Goal: Transaction & Acquisition: Purchase product/service

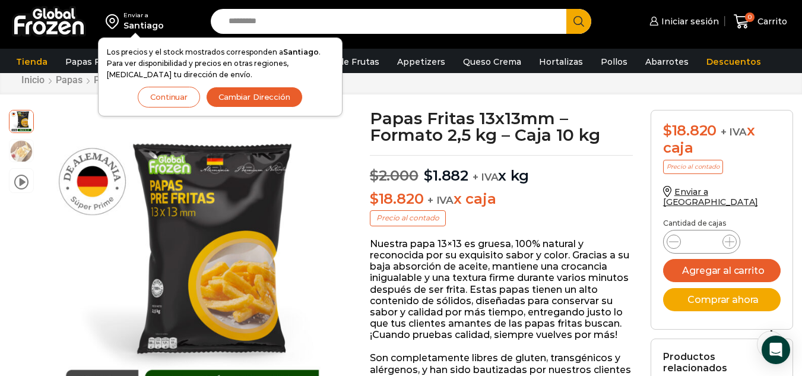
scroll to position [41, 0]
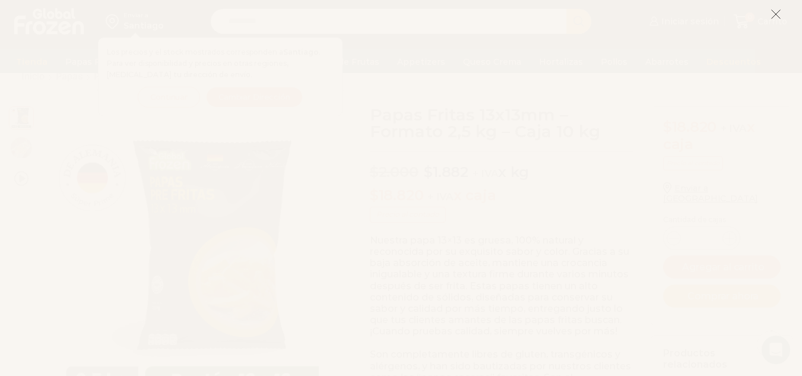
click at [773, 6] on button at bounding box center [776, 14] width 11 height 26
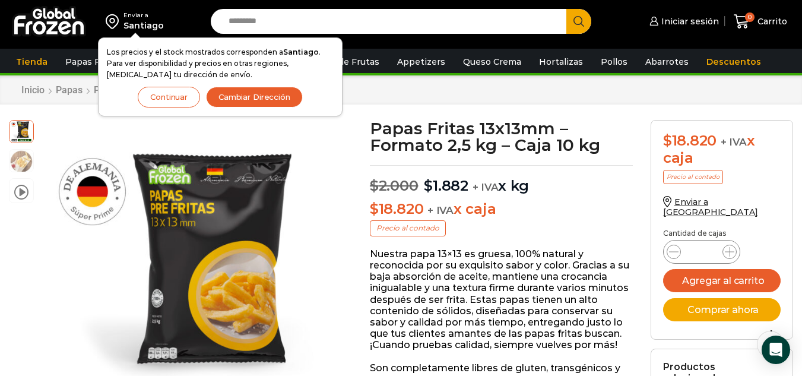
scroll to position [24, 0]
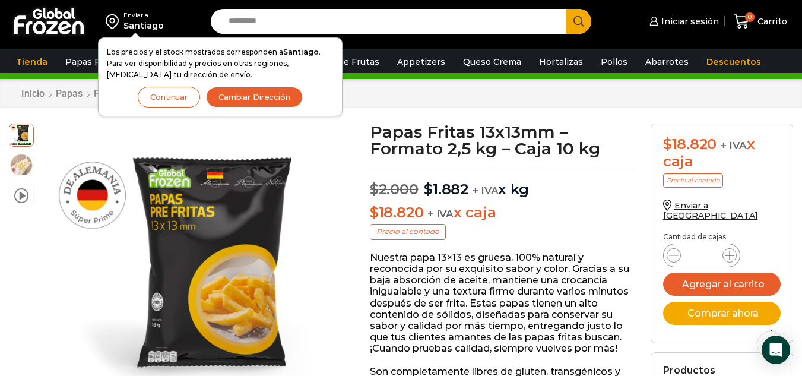
click at [729, 251] on icon at bounding box center [730, 256] width 10 height 10
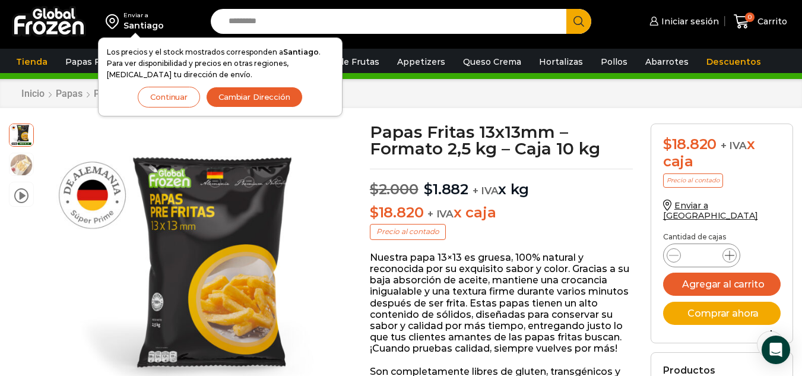
click at [729, 251] on icon at bounding box center [730, 256] width 10 height 10
type input "*"
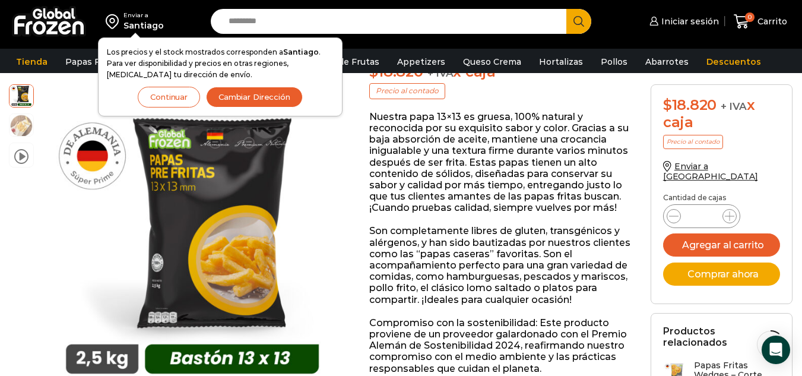
scroll to position [178, 0]
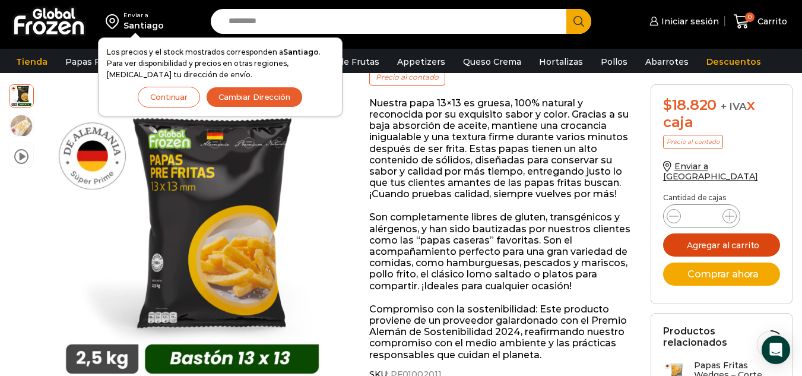
click at [708, 233] on button "Agregar al carrito" at bounding box center [722, 244] width 118 height 23
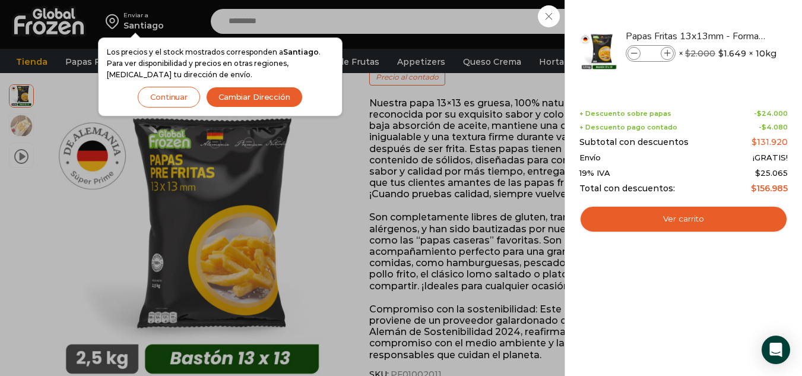
click at [731, 18] on div "8 Carrito 8 8 Shopping Cart *" at bounding box center [760, 22] width 59 height 28
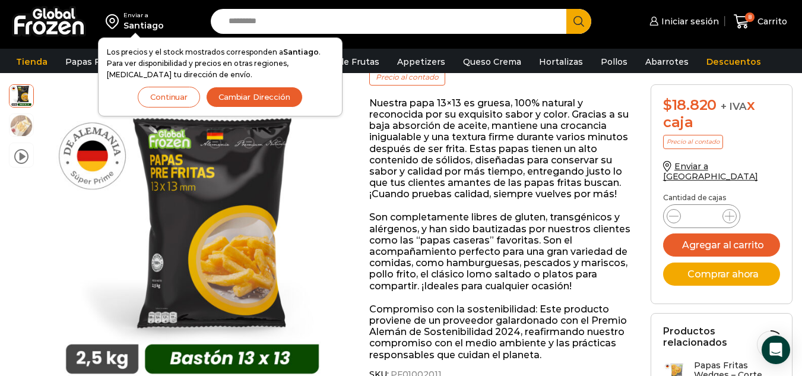
click at [173, 99] on button "Continuar" at bounding box center [169, 97] width 62 height 21
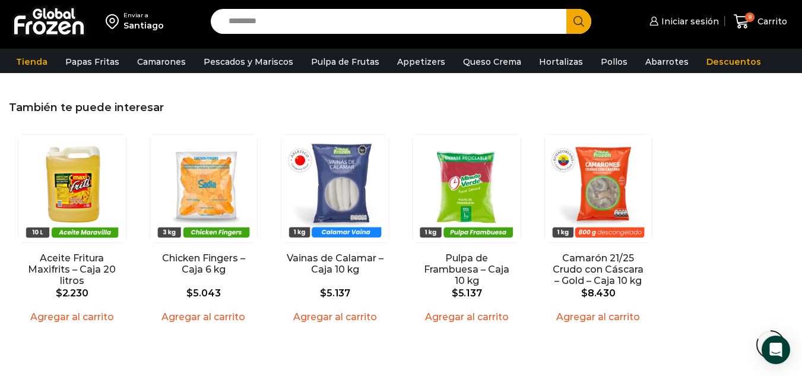
scroll to position [1320, 0]
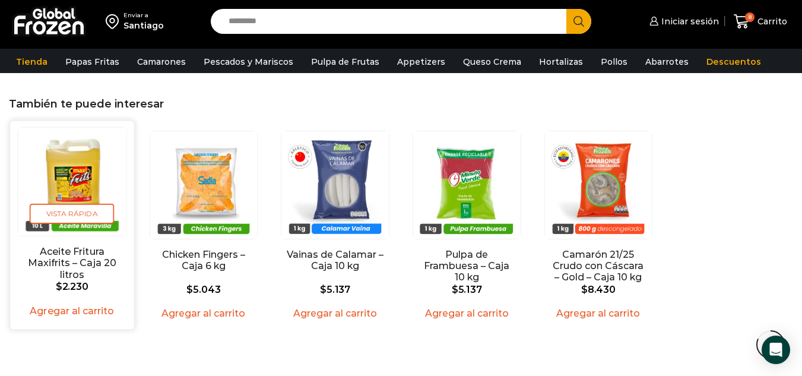
click at [95, 281] on span "$ 2.230" at bounding box center [71, 286] width 109 height 11
click at [71, 182] on img "1 / 5" at bounding box center [72, 182] width 108 height 108
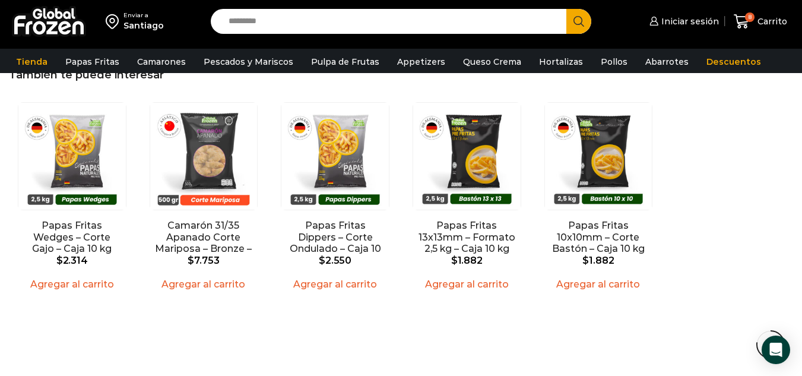
scroll to position [988, 0]
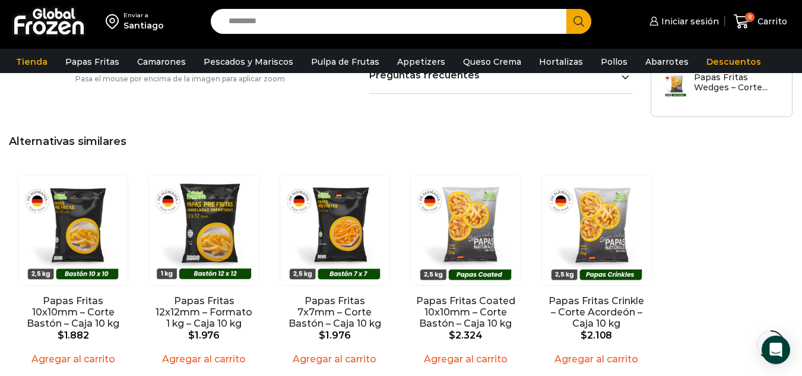
scroll to position [1005, 0]
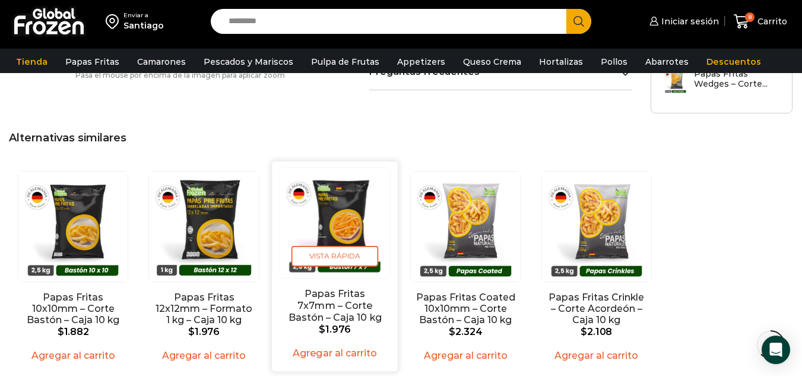
click at [342, 197] on img "3 / 5" at bounding box center [335, 223] width 110 height 110
click at [333, 246] on span "Vista Rápida" at bounding box center [335, 256] width 87 height 21
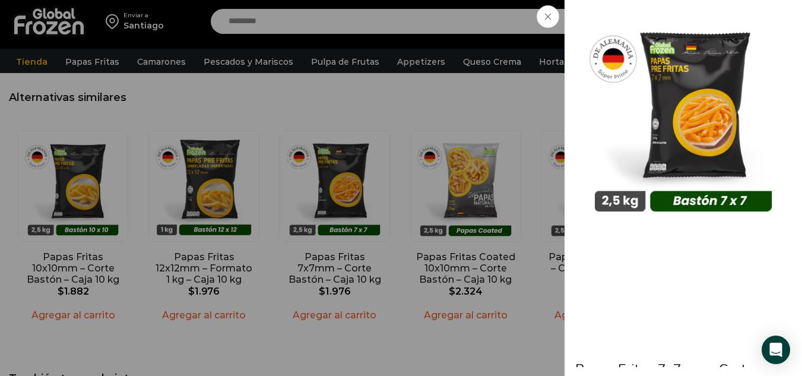
scroll to position [1049, 0]
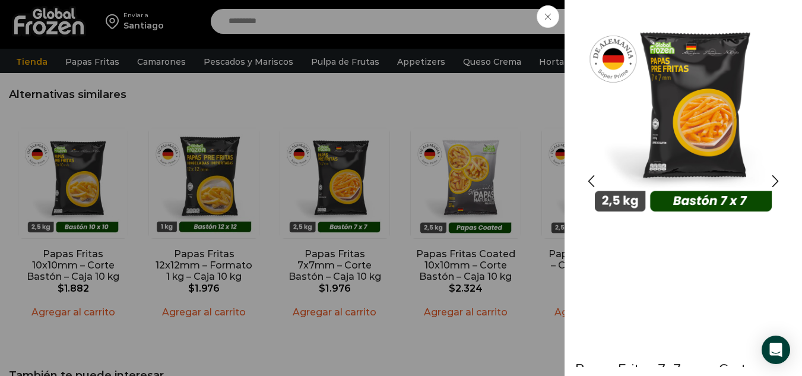
click at [699, 115] on img "1 / 3" at bounding box center [684, 116] width 214 height 214
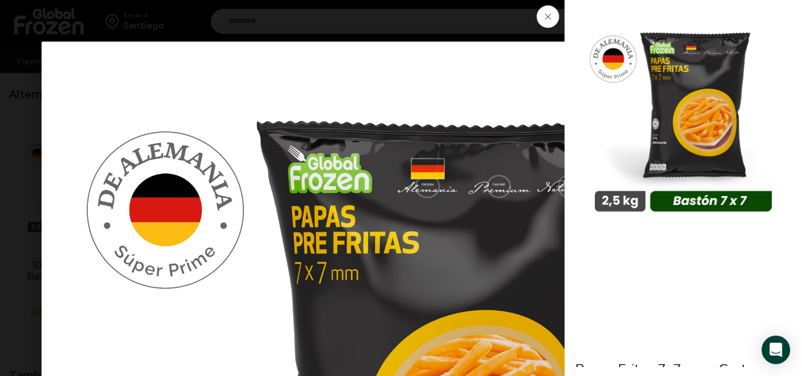
click at [544, 21] on span at bounding box center [548, 16] width 23 height 23
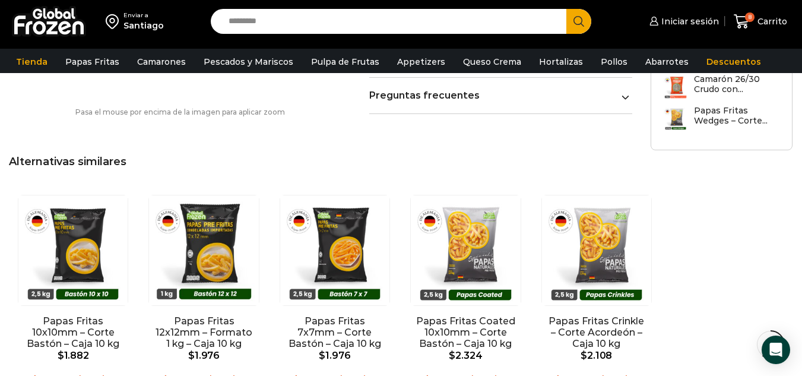
scroll to position [989, 0]
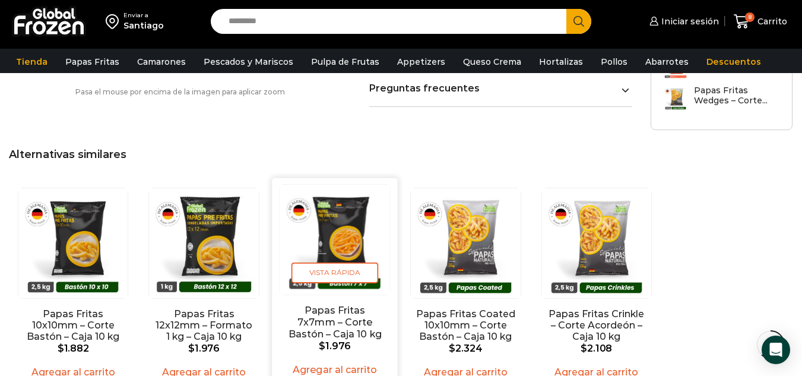
click at [337, 207] on img "3 / 5" at bounding box center [335, 240] width 110 height 110
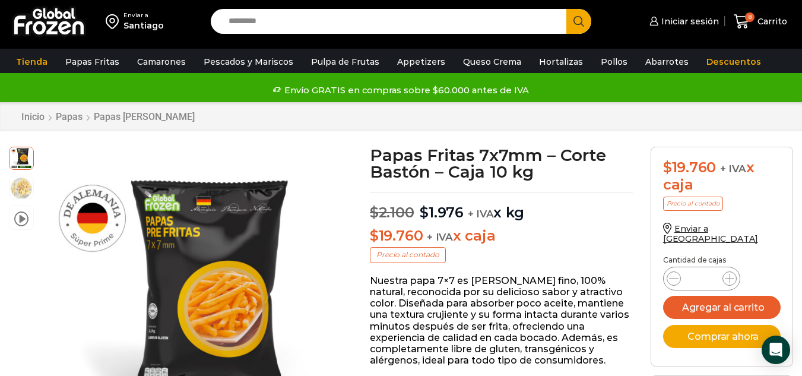
click at [582, 233] on p "$ 19.760 + IVA x caja" at bounding box center [501, 235] width 263 height 17
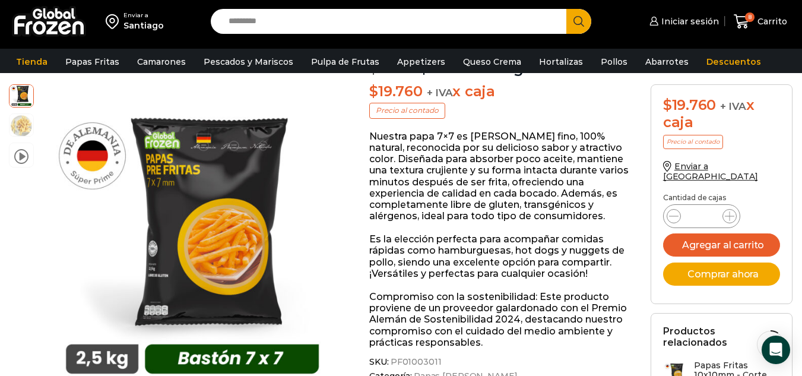
scroll to position [148, 0]
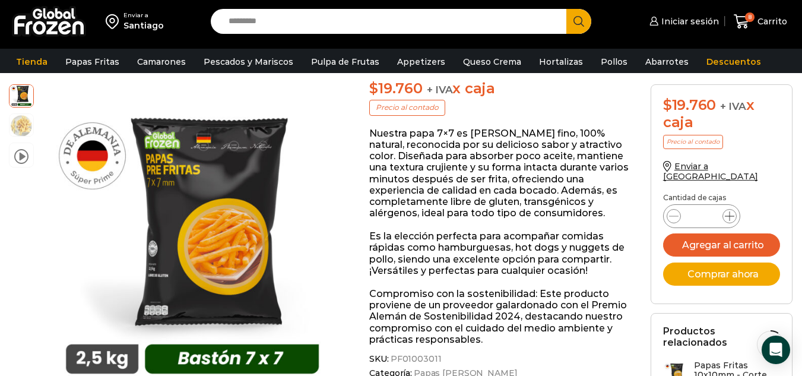
click at [727, 211] on icon at bounding box center [730, 216] width 10 height 10
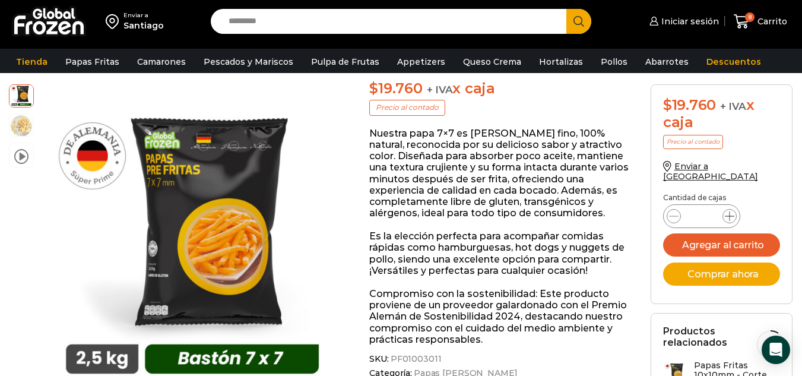
click at [727, 211] on icon at bounding box center [730, 216] width 10 height 10
type input "*"
click at [758, 179] on div "Enviar a [GEOGRAPHIC_DATA]" at bounding box center [722, 177] width 118 height 33
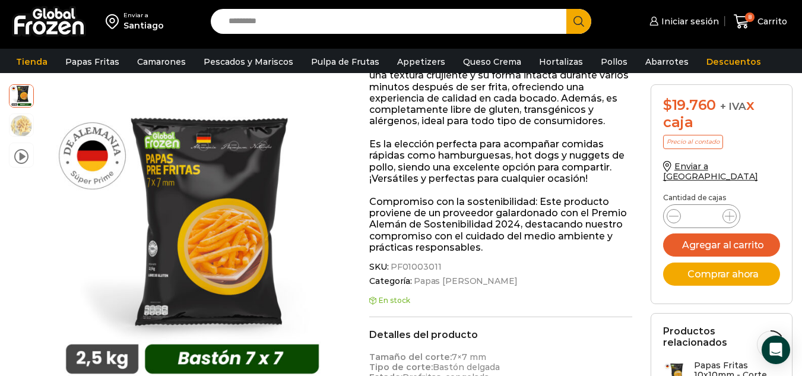
scroll to position [246, 0]
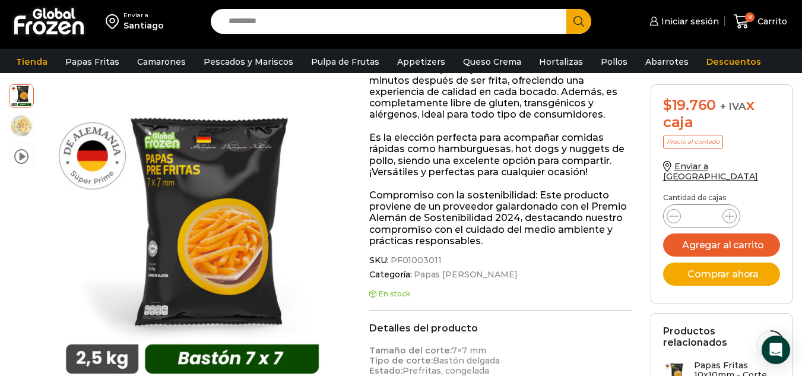
click at [794, 172] on div "$ 19.760 + IVA x caja Precio al contado Enviar a [GEOGRAPHIC_DATA] Cantidad [PE…" at bounding box center [722, 317] width 160 height 467
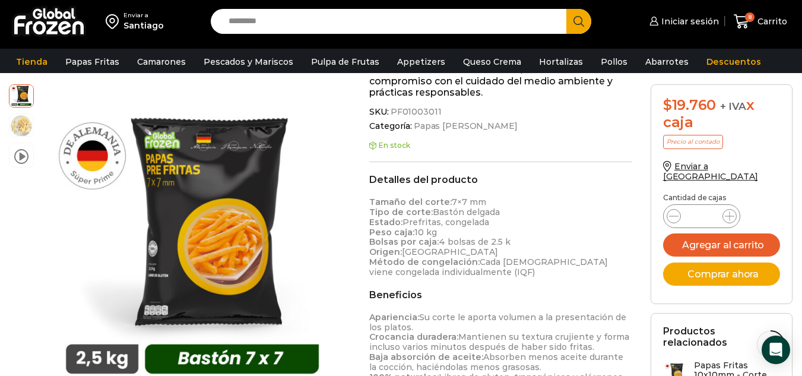
scroll to position [391, 0]
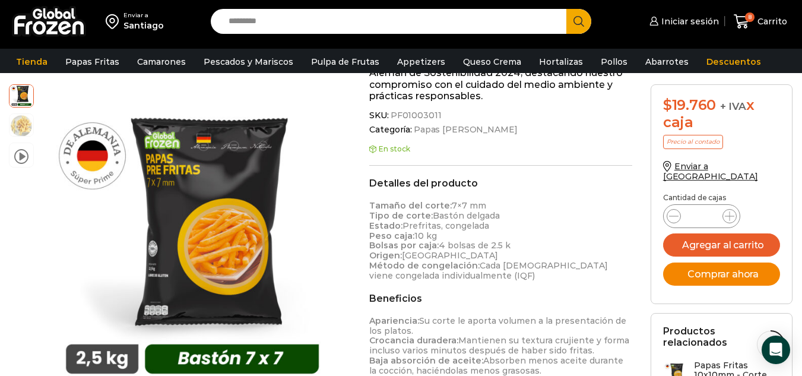
click at [712, 265] on button "Comprar ahora" at bounding box center [722, 273] width 118 height 23
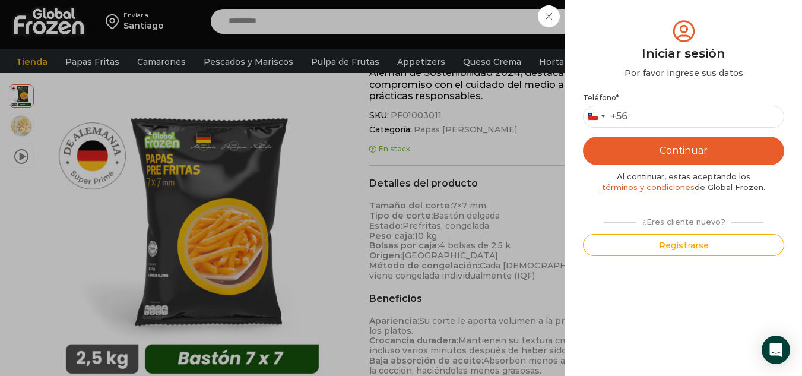
click at [647, 17] on div "Iniciar sesión Mi cuenta Login Register Iniciar sesión Por favor ingrese sus da…" at bounding box center [683, 22] width 72 height 24
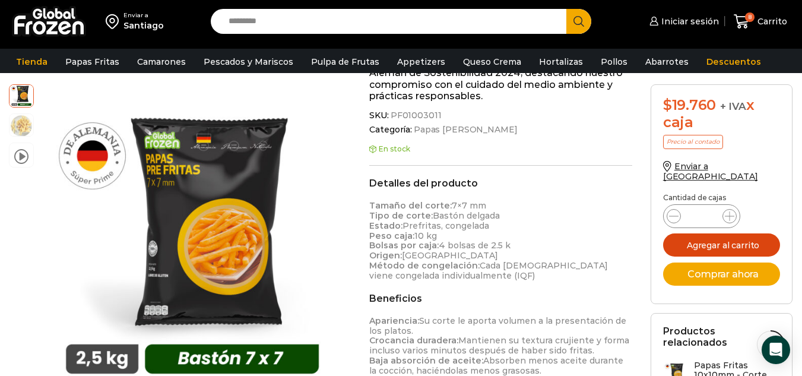
click at [723, 238] on button "Agregar al carrito" at bounding box center [722, 244] width 118 height 23
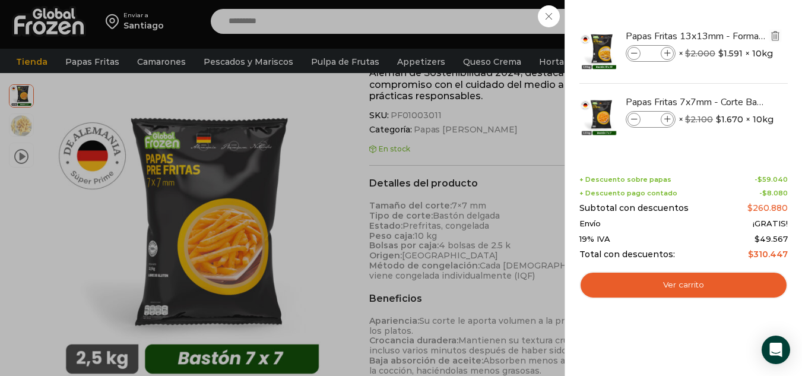
click at [775, 36] on img "Eliminar Papas Fritas 13x13mm - Formato 2,5 kg - Caja 10 kg del carrito" at bounding box center [775, 35] width 11 height 11
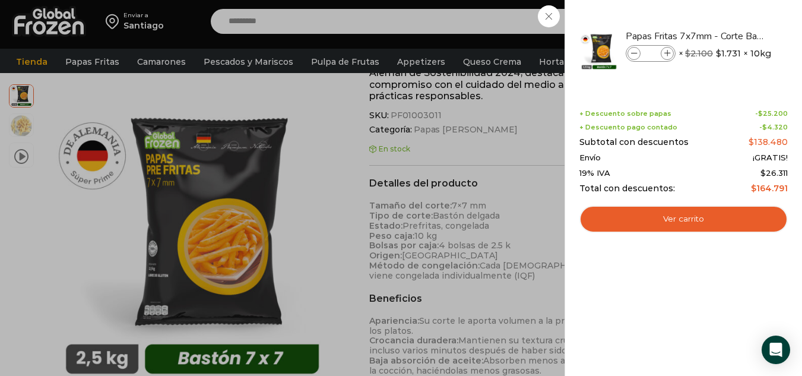
click at [731, 36] on div "8 [GEOGRAPHIC_DATA] 8 8 Shopping Cart *" at bounding box center [760, 22] width 59 height 28
